Goal: Task Accomplishment & Management: Use online tool/utility

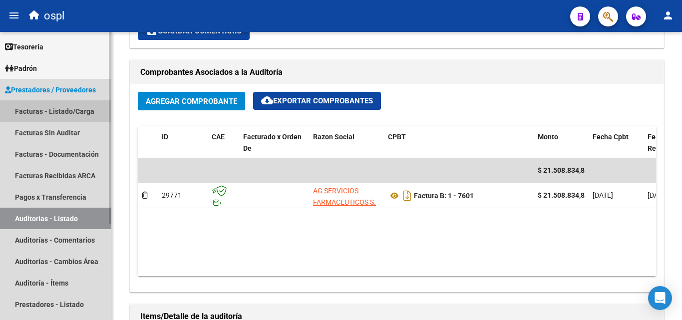
click at [75, 115] on link "Facturas - Listado/Carga" at bounding box center [55, 110] width 111 height 21
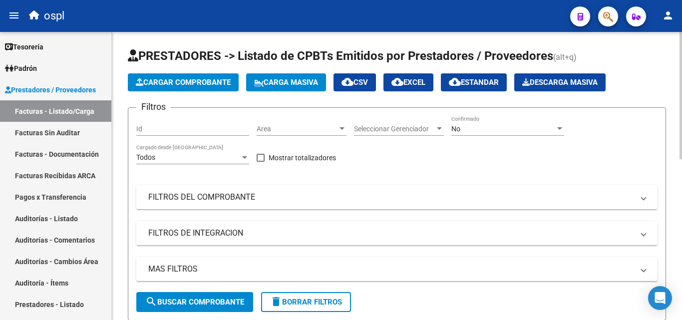
click at [207, 197] on mat-panel-title "FILTROS DEL COMPROBANTE" at bounding box center [390, 197] width 485 height 11
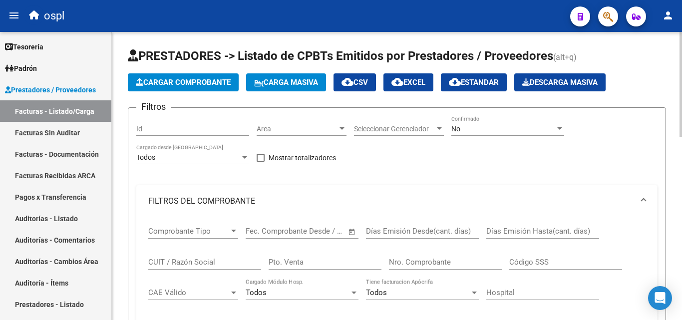
click at [405, 260] on input "Nro. Comprobante" at bounding box center [445, 261] width 113 height 9
type input "33788"
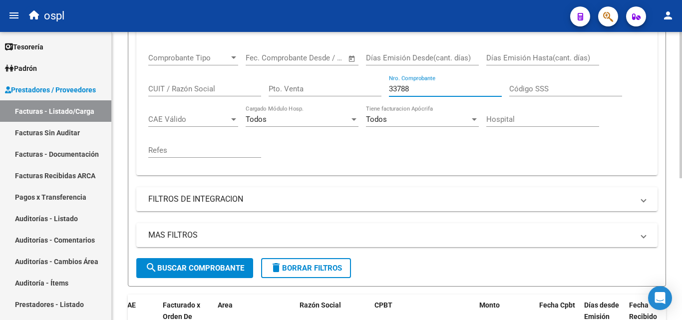
scroll to position [129, 0]
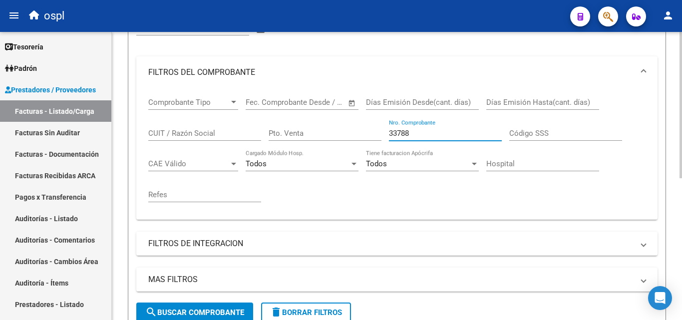
drag, startPoint x: 419, startPoint y: 131, endPoint x: 376, endPoint y: 136, distance: 42.7
click at [376, 136] on div "Comprobante Tipo Comprobante Tipo Start date – End date Fec. Comprobante Desde …" at bounding box center [396, 149] width 497 height 123
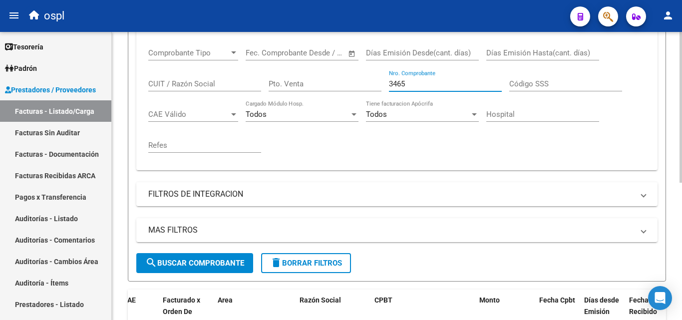
scroll to position [262, 0]
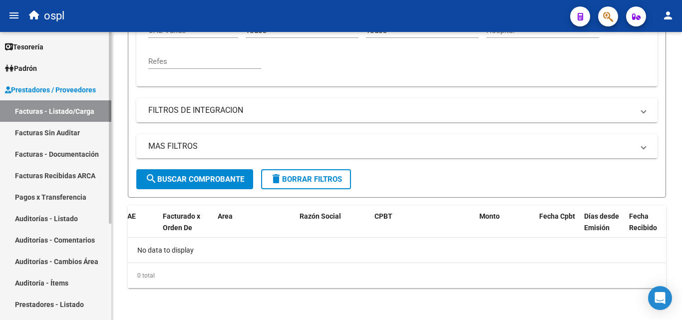
type input "3465"
click at [72, 219] on link "Auditorías - Listado" at bounding box center [55, 218] width 111 height 21
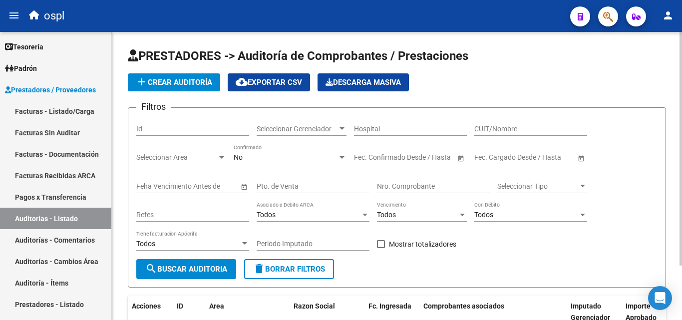
click at [388, 183] on input "Nro. Comprobante" at bounding box center [433, 186] width 113 height 8
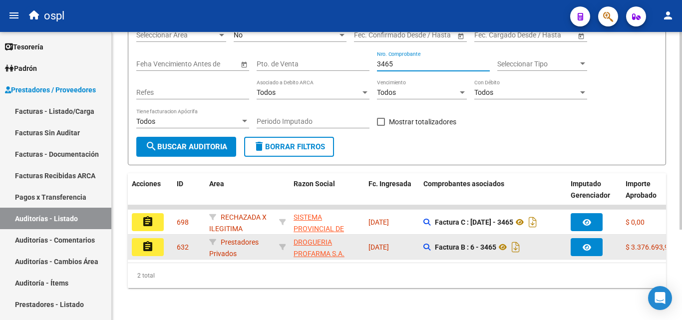
type input "3465"
click at [158, 242] on button "assignment" at bounding box center [148, 247] width 32 height 18
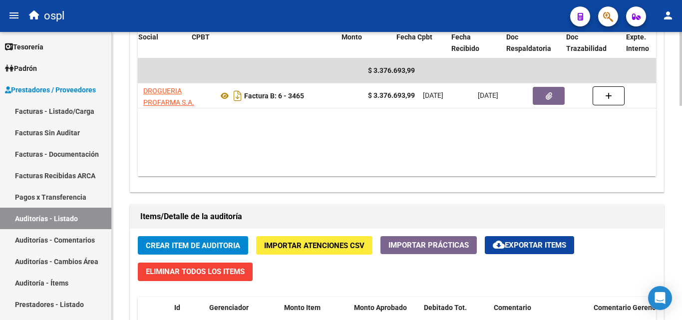
scroll to position [0, 210]
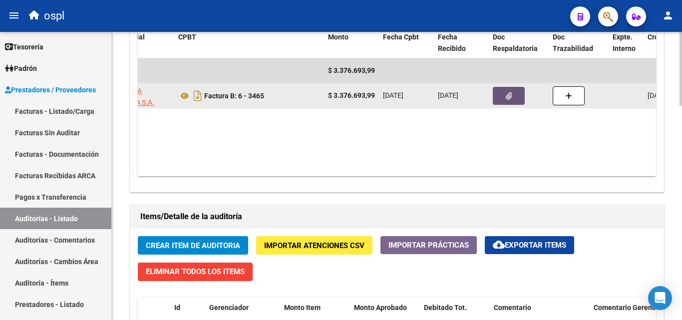
click at [516, 99] on button "button" at bounding box center [508, 96] width 32 height 18
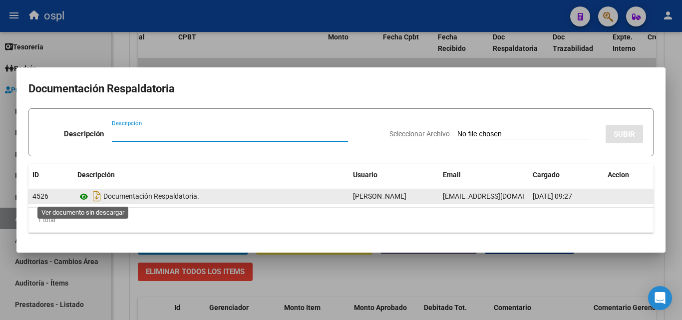
click at [83, 196] on icon at bounding box center [83, 197] width 13 height 12
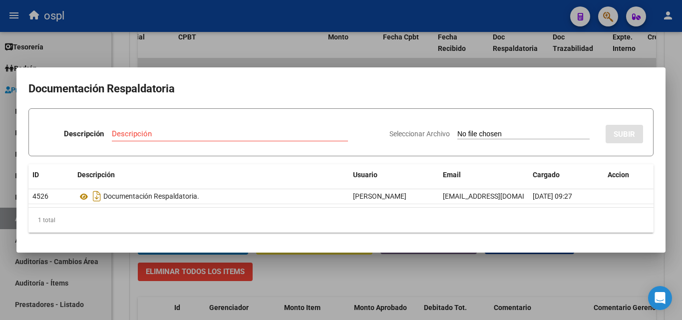
click at [282, 49] on div at bounding box center [341, 160] width 682 height 320
